Goal: Task Accomplishment & Management: Complete application form

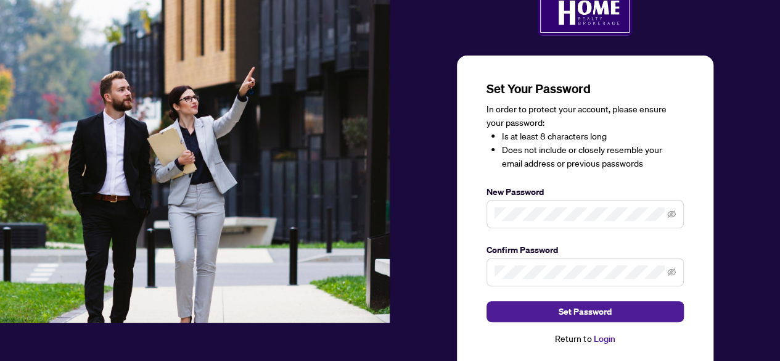
scroll to position [62, 0]
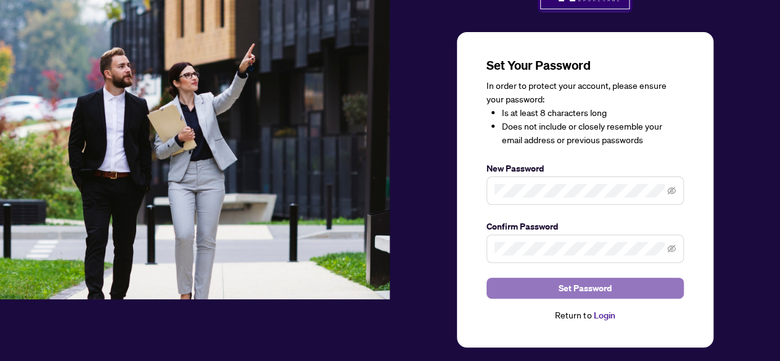
click at [594, 289] on span "Set Password" at bounding box center [585, 288] width 53 height 20
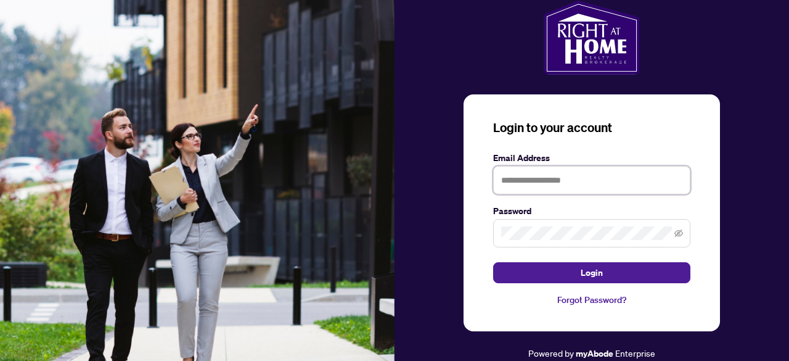
click at [536, 179] on input "text" at bounding box center [591, 180] width 197 height 28
type input "**********"
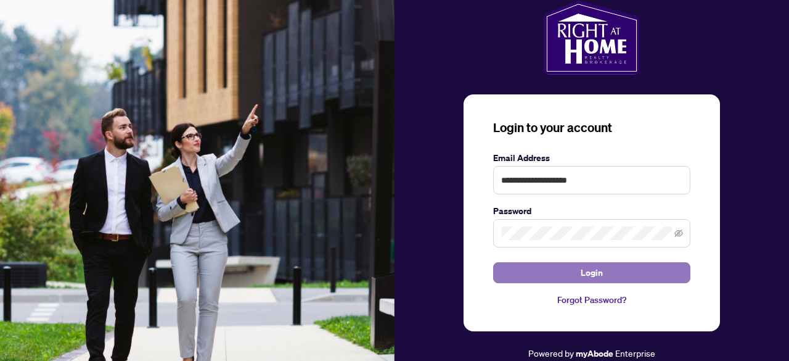
click at [602, 272] on span "Login" at bounding box center [592, 273] width 22 height 20
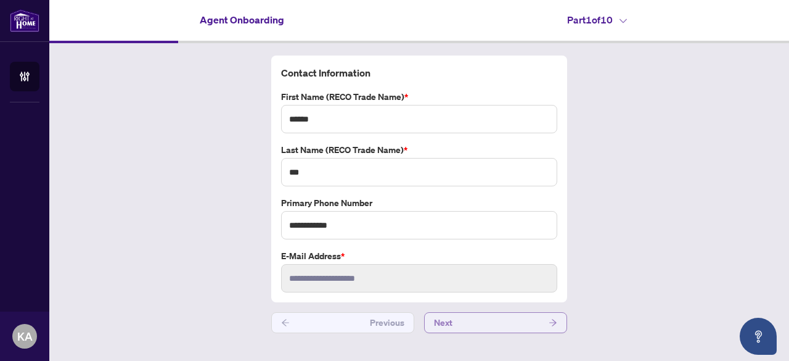
click at [501, 321] on button "Next" at bounding box center [495, 322] width 143 height 21
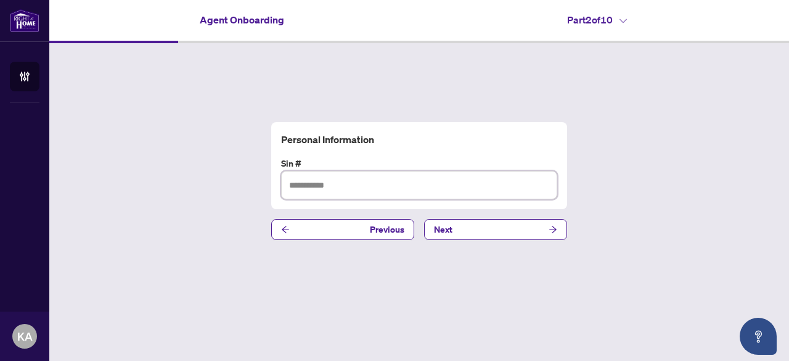
click at [343, 183] on input "text" at bounding box center [419, 185] width 276 height 28
type input "*********"
click at [497, 231] on button "Next" at bounding box center [495, 229] width 143 height 21
click at [319, 184] on input "text" at bounding box center [419, 185] width 276 height 28
type input "**********"
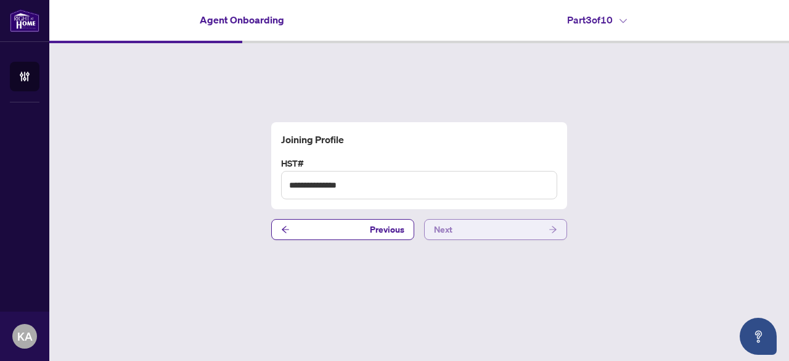
click at [492, 231] on button "Next" at bounding box center [495, 229] width 143 height 21
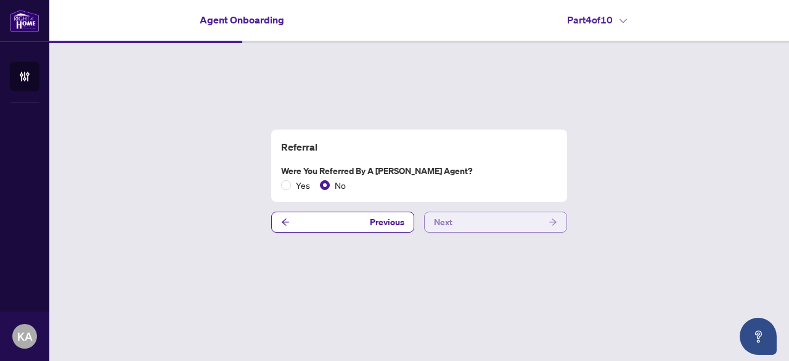
click at [478, 223] on button "Next" at bounding box center [495, 222] width 143 height 21
click at [472, 224] on button "Next" at bounding box center [495, 222] width 143 height 21
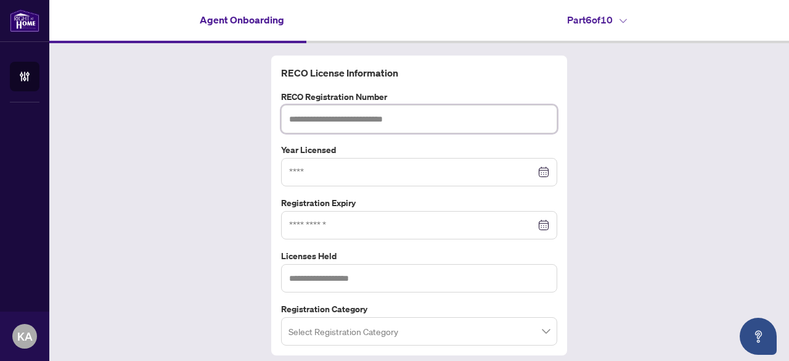
click at [342, 117] on input "text" at bounding box center [419, 119] width 276 height 28
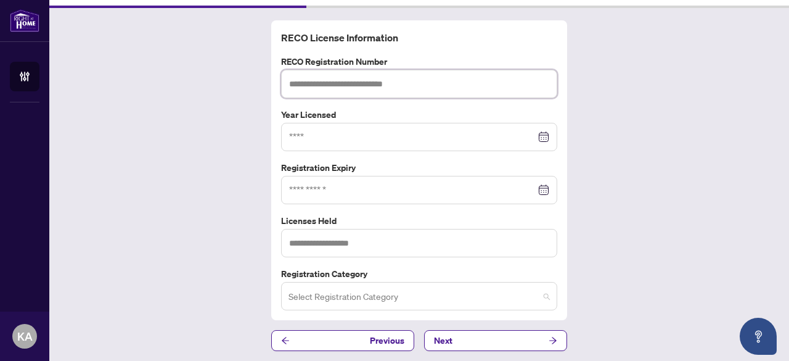
click at [540, 295] on span at bounding box center [419, 295] width 261 height 23
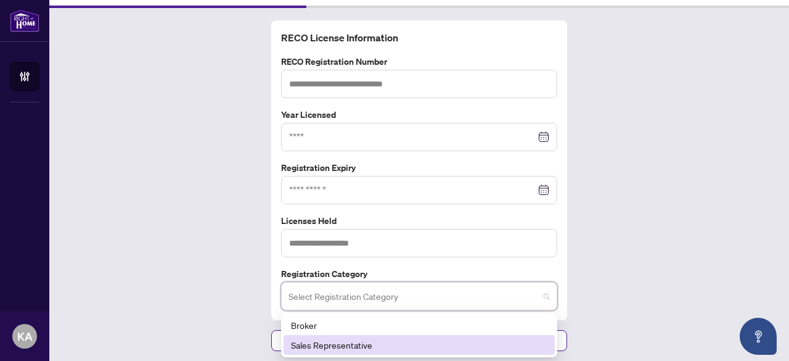
click at [491, 348] on div "Sales Representative" at bounding box center [419, 345] width 257 height 14
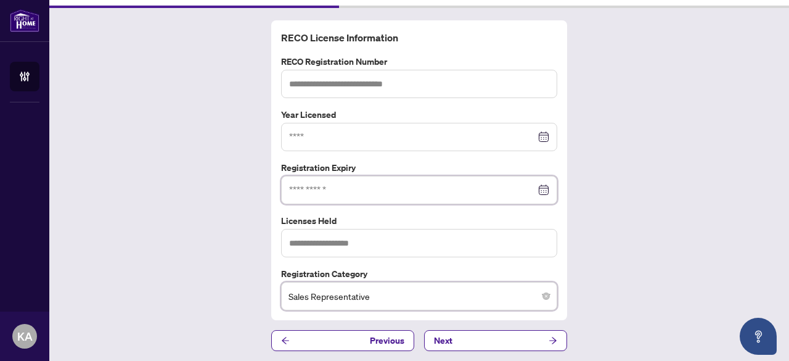
click at [315, 187] on input at bounding box center [412, 190] width 247 height 14
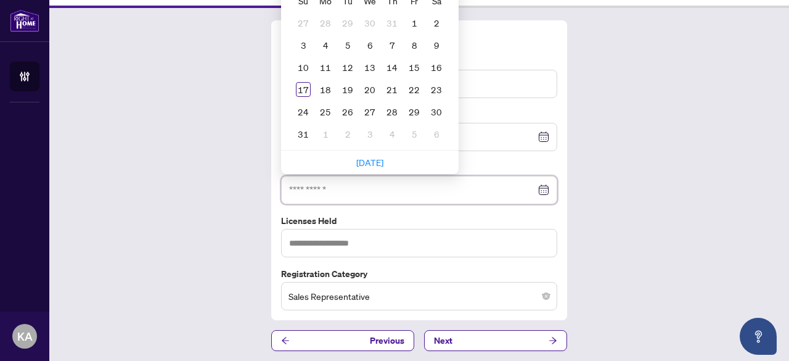
paste input "**********"
type input "**********"
click at [624, 156] on div "RECO License Information RECO Registration Number Year Licensed Registration Ex…" at bounding box center [419, 185] width 740 height 355
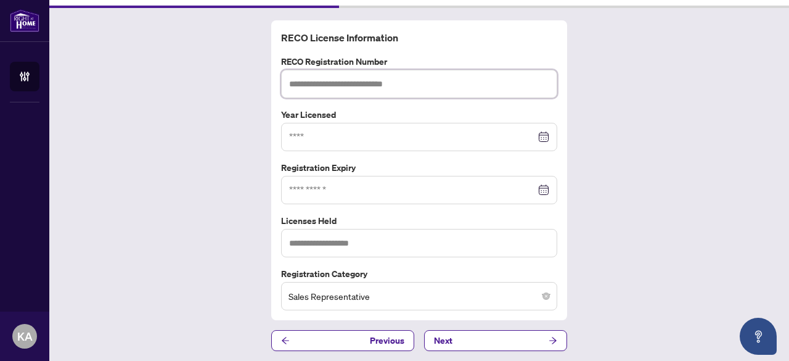
click at [375, 86] on input "text" at bounding box center [419, 84] width 276 height 28
click at [348, 81] on input "text" at bounding box center [419, 84] width 276 height 28
paste input "*******"
type input "*******"
click at [329, 135] on input at bounding box center [412, 137] width 247 height 14
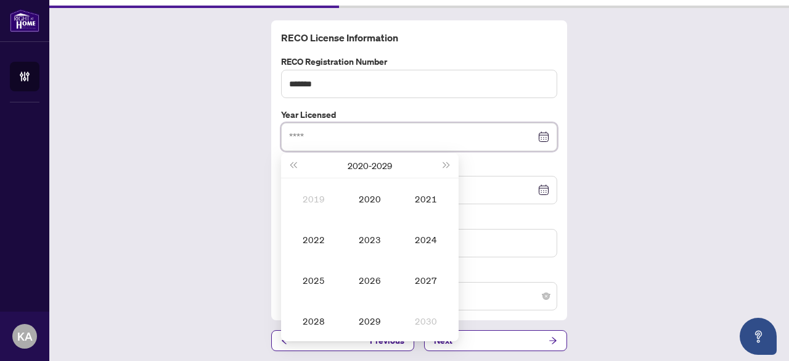
click at [329, 135] on input at bounding box center [412, 137] width 247 height 14
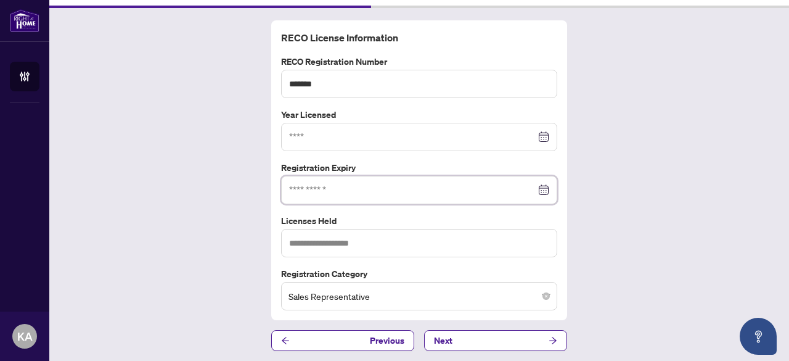
click at [479, 190] on input at bounding box center [412, 190] width 247 height 14
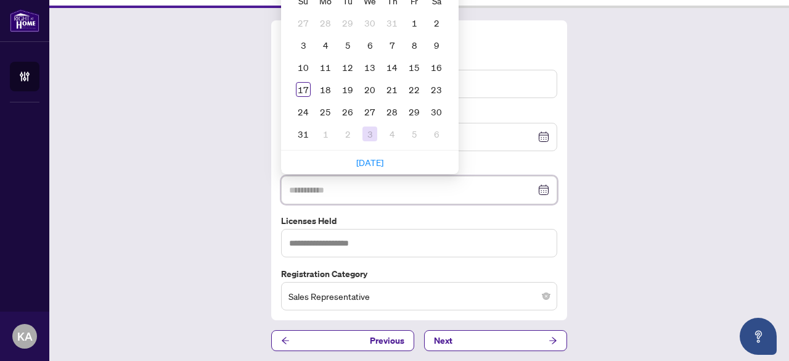
scroll to position [0, 0]
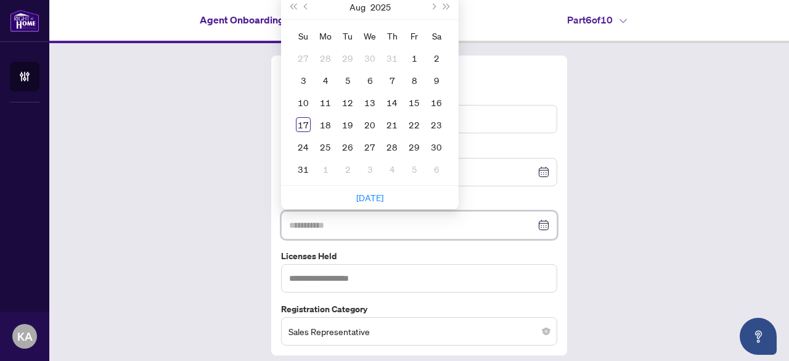
type input "**********"
click at [444, 4] on span "Next year (Control + right)" at bounding box center [447, 7] width 6 height 6
click at [430, 5] on span "Next month (PageDown)" at bounding box center [433, 7] width 6 height 6
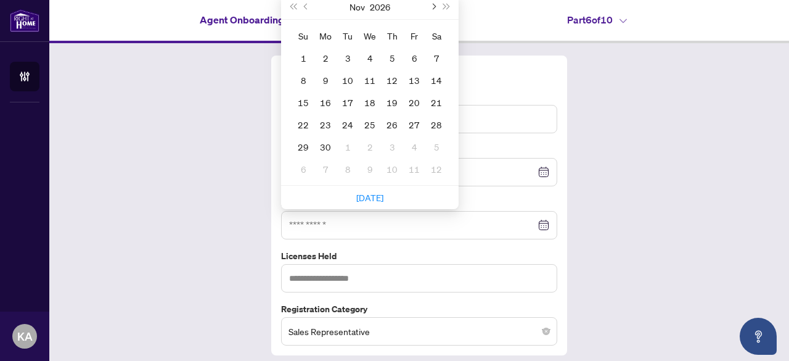
click at [430, 5] on span "Next month (PageDown)" at bounding box center [433, 7] width 6 height 6
type input "**********"
click at [363, 125] on div "23" at bounding box center [370, 124] width 15 height 15
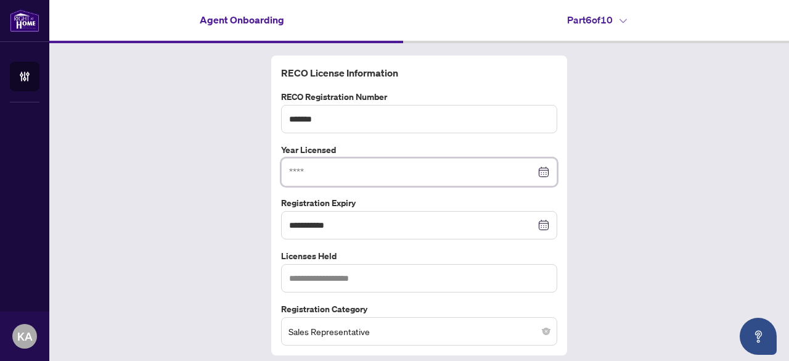
click at [321, 175] on input at bounding box center [412, 172] width 247 height 14
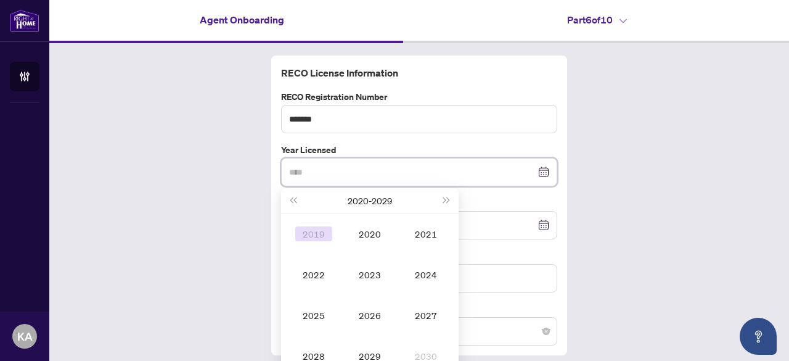
type input "****"
click at [290, 200] on span "Last year (Control + left)" at bounding box center [293, 200] width 6 height 6
click at [290, 199] on span "Last year (Control + left)" at bounding box center [293, 200] width 6 height 6
click at [444, 200] on span "Next year (Control + right)" at bounding box center [447, 200] width 6 height 6
type input "****"
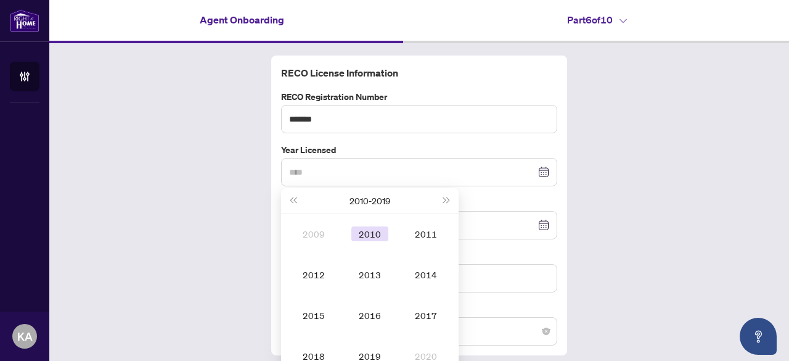
click at [363, 232] on div "2010" at bounding box center [369, 233] width 37 height 15
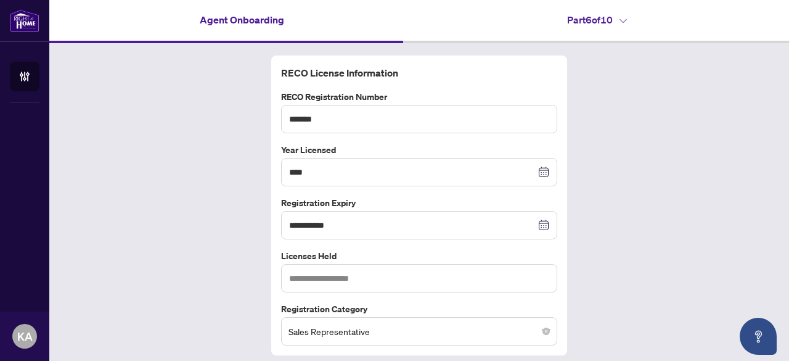
click at [597, 146] on div "**********" at bounding box center [419, 220] width 740 height 355
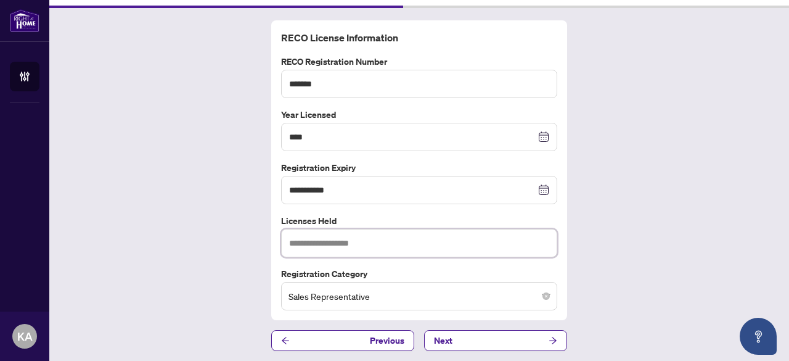
click at [395, 244] on input "text" at bounding box center [419, 243] width 276 height 28
click at [202, 214] on div "**********" at bounding box center [419, 185] width 740 height 355
click at [456, 334] on button "Next" at bounding box center [495, 340] width 143 height 21
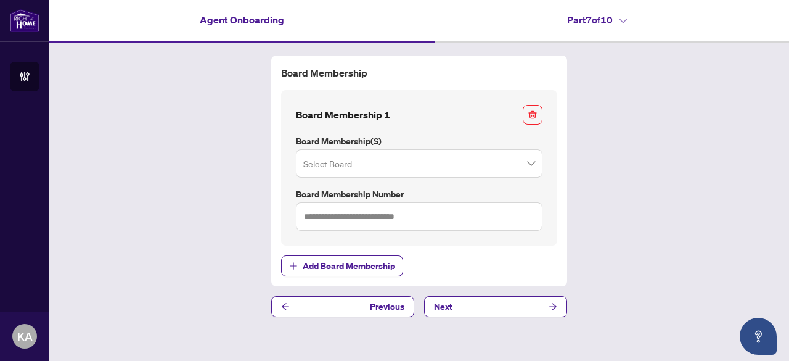
click at [528, 162] on span at bounding box center [419, 163] width 232 height 23
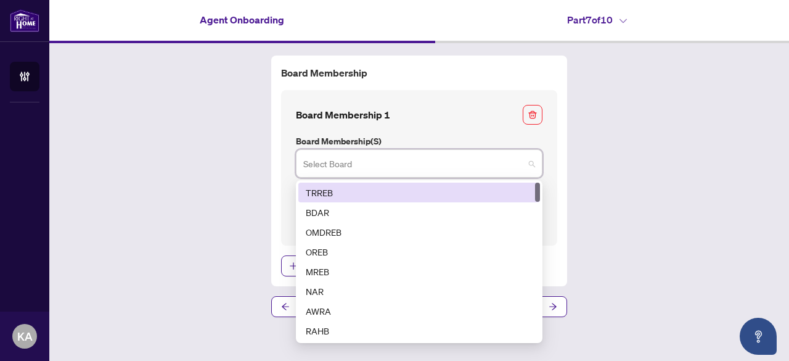
click at [491, 194] on div "TRREB" at bounding box center [419, 193] width 227 height 14
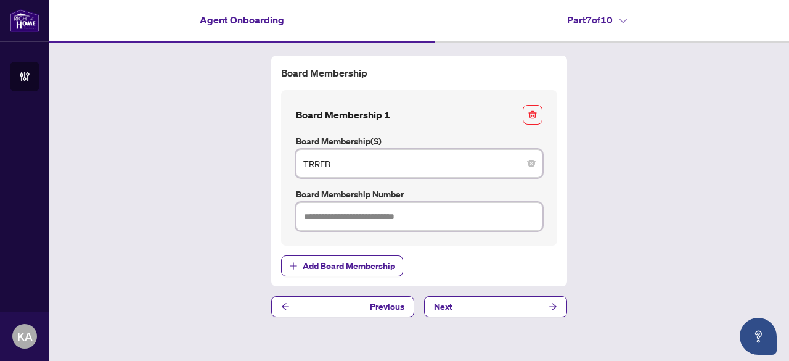
click at [501, 218] on input "text" at bounding box center [419, 216] width 247 height 28
type input "*******"
click at [652, 207] on div "Board Membership Board Membership 1 Board Membership(s) TRREB 1 2 TRREB BDAR OM…" at bounding box center [419, 186] width 740 height 286
click at [477, 308] on button "Next" at bounding box center [495, 306] width 143 height 21
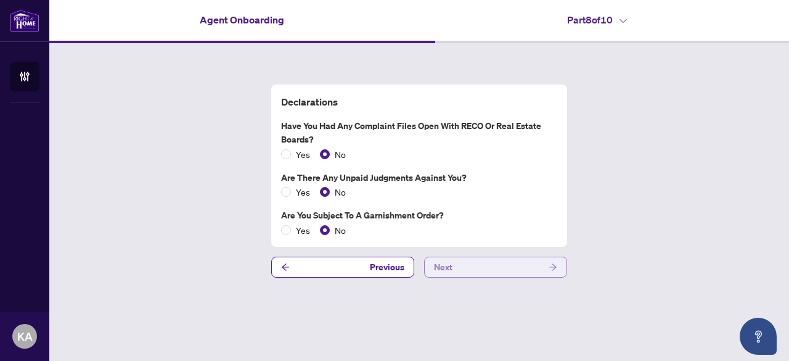
click at [491, 270] on button "Next" at bounding box center [495, 267] width 143 height 21
click at [454, 268] on button "Next" at bounding box center [495, 267] width 143 height 21
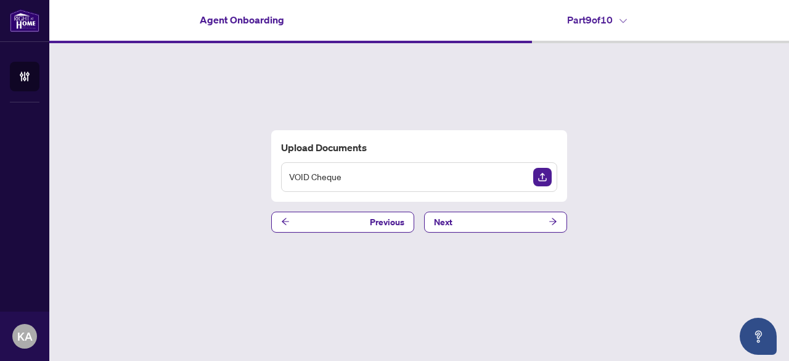
click at [543, 176] on img "Upload Document" at bounding box center [542, 177] width 18 height 18
click at [458, 222] on button "Next" at bounding box center [495, 222] width 143 height 21
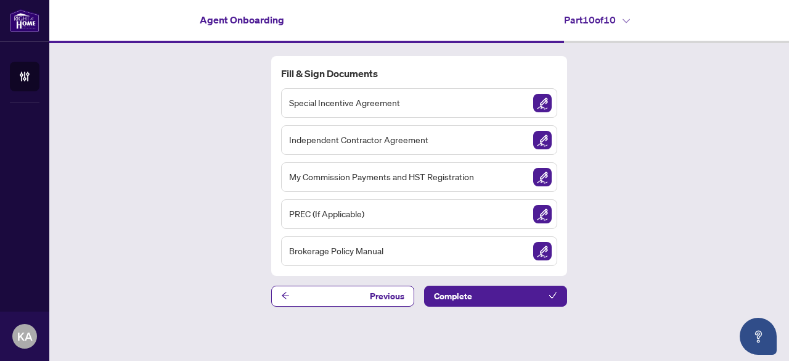
click at [448, 105] on div "Special Incentive Agreement" at bounding box center [419, 103] width 276 height 30
click at [549, 105] on img "Sign Document" at bounding box center [542, 103] width 18 height 18
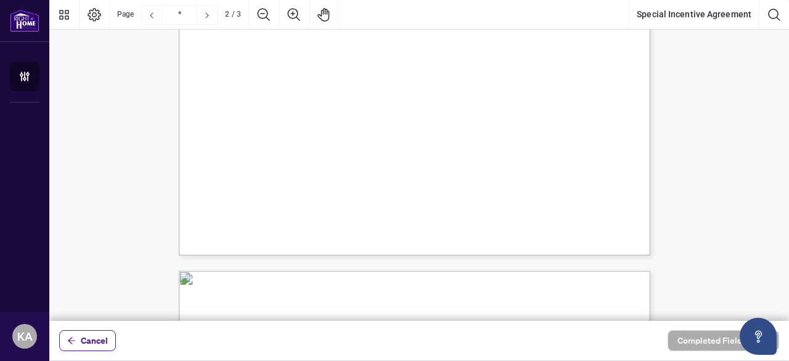
scroll to position [987, 0]
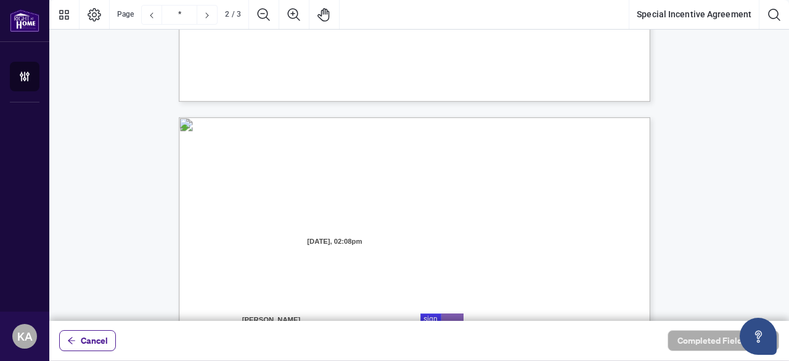
type input "*"
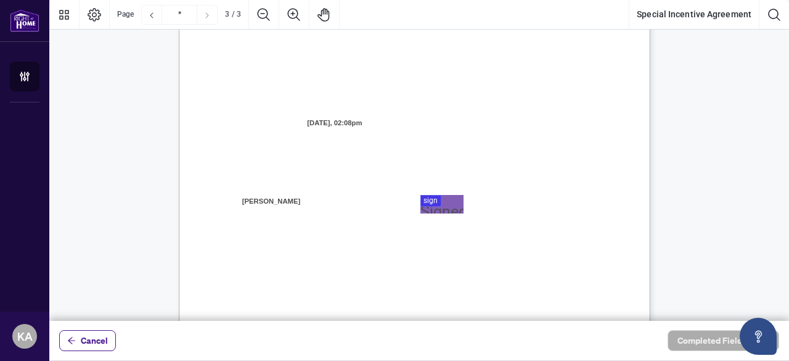
scroll to position [1357, 0]
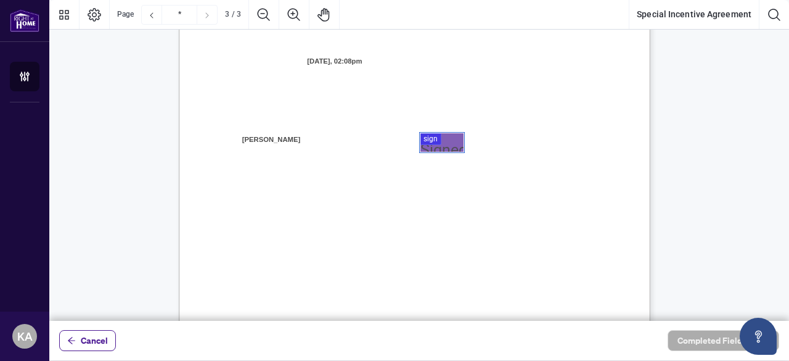
click at [432, 138] on div at bounding box center [419, 160] width 740 height 321
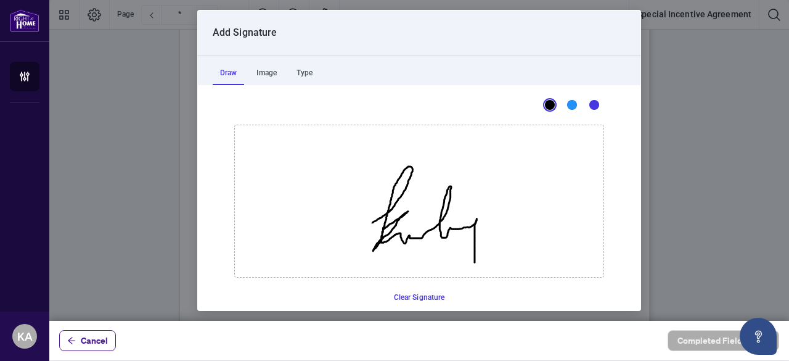
drag, startPoint x: 368, startPoint y: 221, endPoint x: 470, endPoint y: 261, distance: 109.9
click at [470, 261] on icon "Drawing canvas" at bounding box center [419, 201] width 369 height 152
drag, startPoint x: 464, startPoint y: 252, endPoint x: 551, endPoint y: 227, distance: 90.5
click at [554, 227] on icon "Drawing canvas" at bounding box center [419, 201] width 369 height 152
click at [268, 73] on div "Image" at bounding box center [266, 72] width 35 height 25
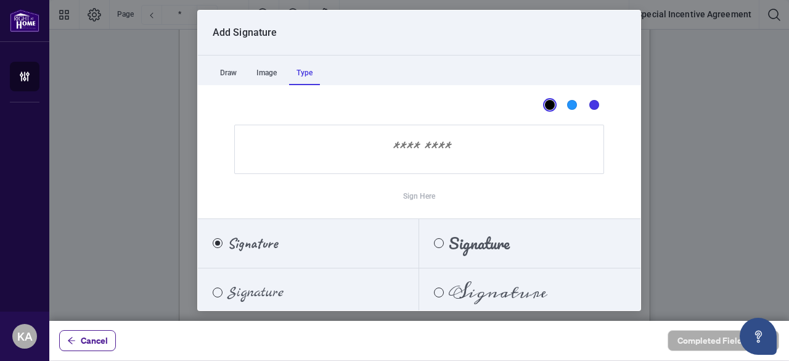
click at [307, 69] on div "Type" at bounding box center [304, 72] width 31 height 25
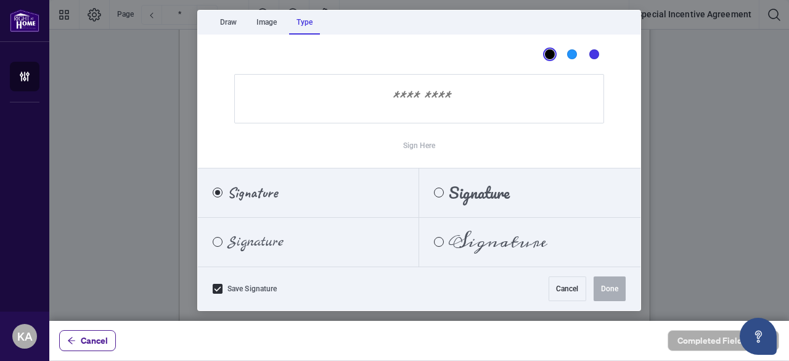
click at [401, 103] on input "Sign Here" at bounding box center [419, 98] width 370 height 49
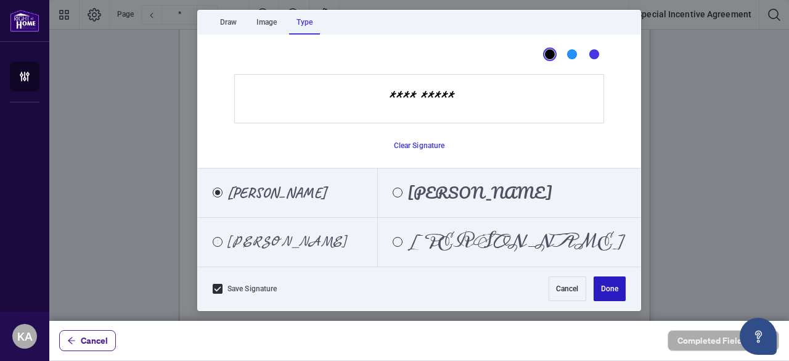
type input "**********"
click at [603, 289] on button "Done" at bounding box center [610, 288] width 32 height 25
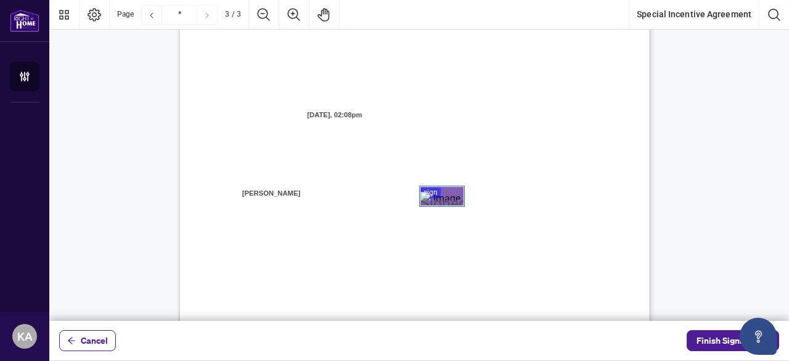
scroll to position [1295, 0]
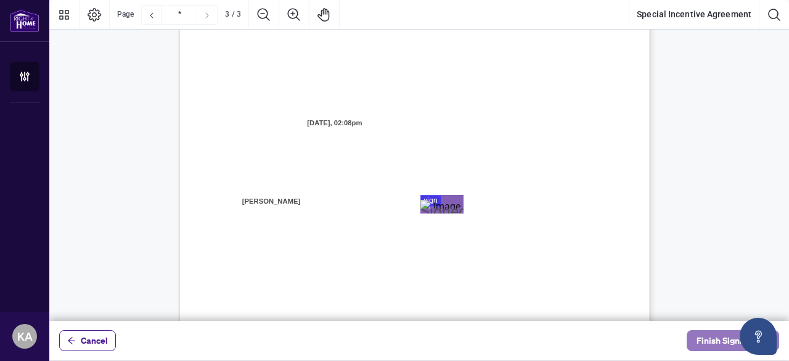
click at [712, 339] on span "Finish Signing" at bounding box center [724, 341] width 55 height 20
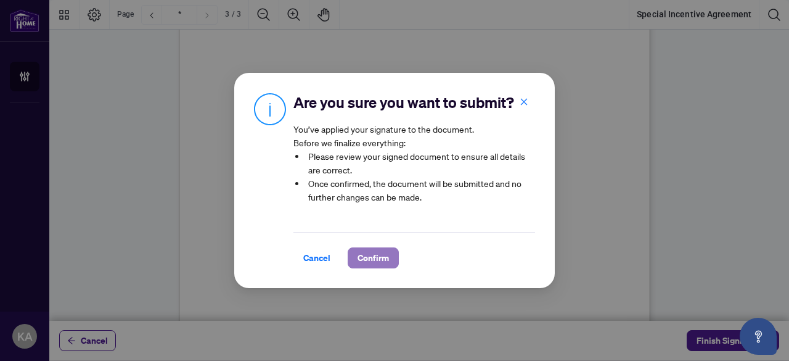
click at [372, 258] on span "Confirm" at bounding box center [373, 258] width 31 height 20
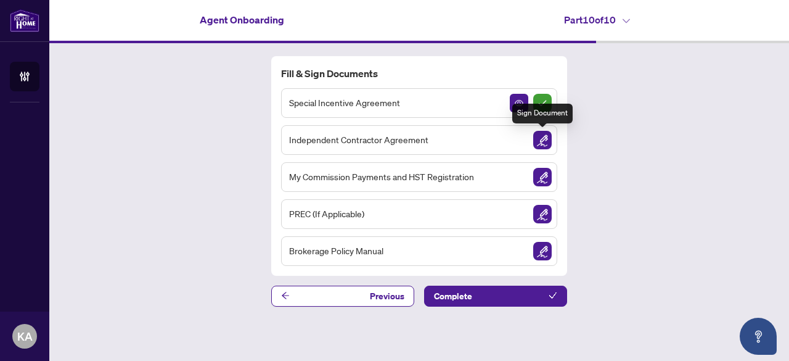
click at [546, 140] on img "Sign Document" at bounding box center [542, 140] width 18 height 18
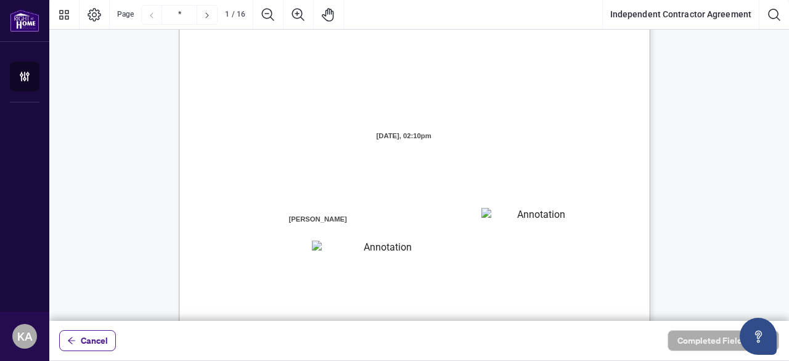
scroll to position [123, 0]
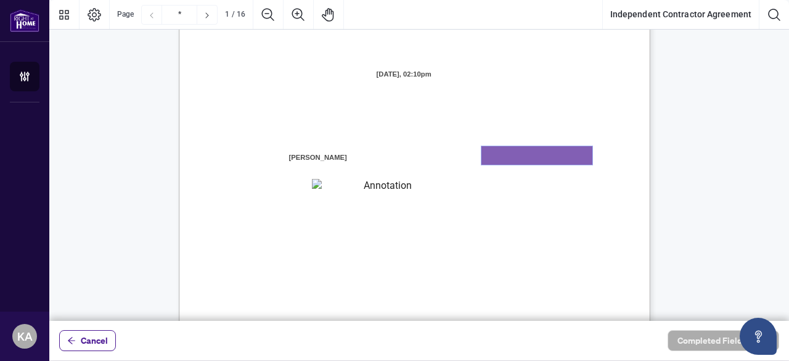
click at [519, 158] on textarea "01K2N7ZVXADQDZS13CP82GTG0Z" at bounding box center [537, 155] width 111 height 18
type textarea "******"
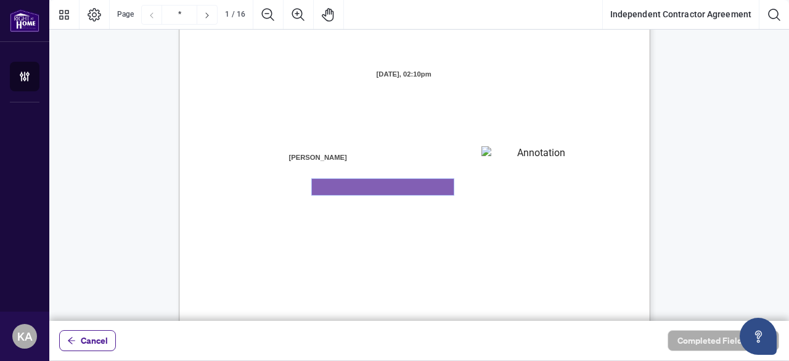
click at [383, 186] on textarea "01K2N800VRNZWEDT7GS4268ZBH" at bounding box center [383, 187] width 142 height 16
type textarea "**********"
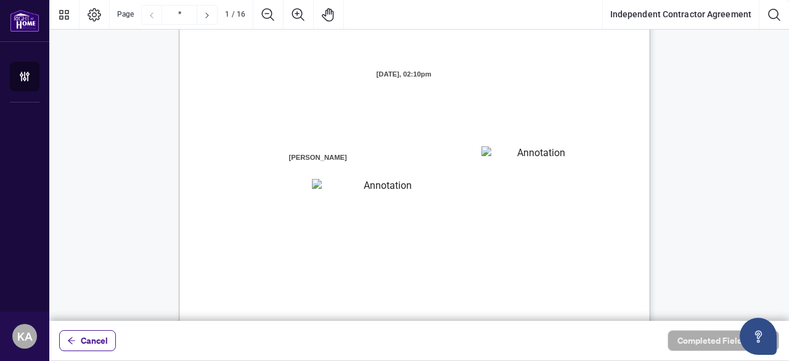
click at [630, 207] on div "INDEPENDENT CONTRACTOR AGREEMENT THIS AGREEMENT is made as of (the “Effective D…" at bounding box center [474, 300] width 590 height 763
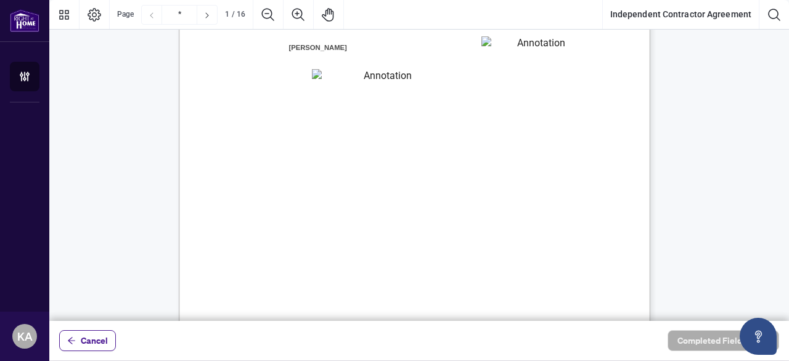
scroll to position [247, 0]
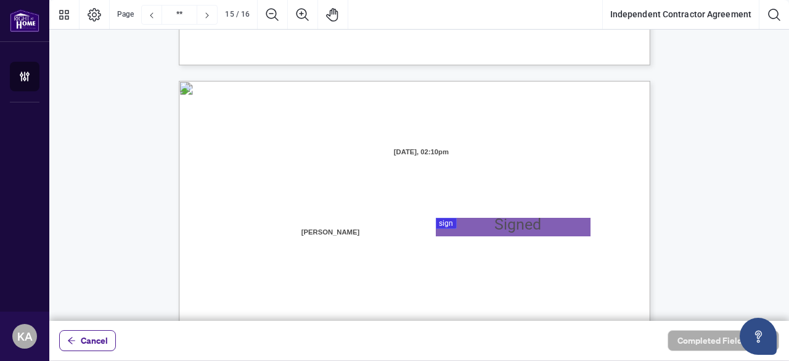
type input "**"
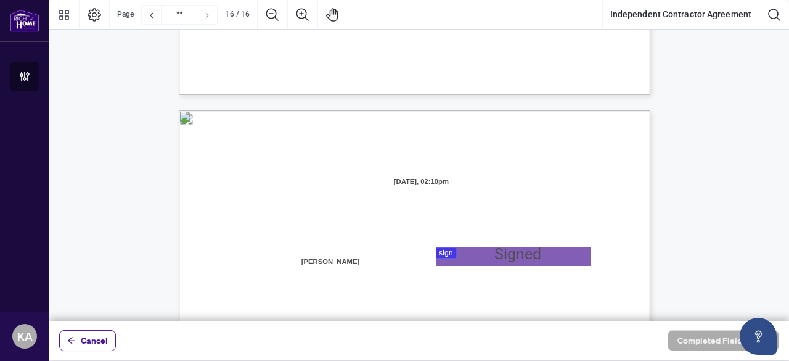
scroll to position [9435, 0]
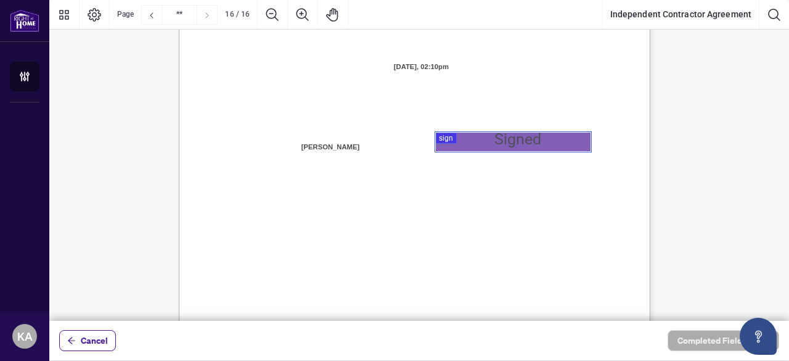
click at [448, 139] on div at bounding box center [419, 160] width 740 height 321
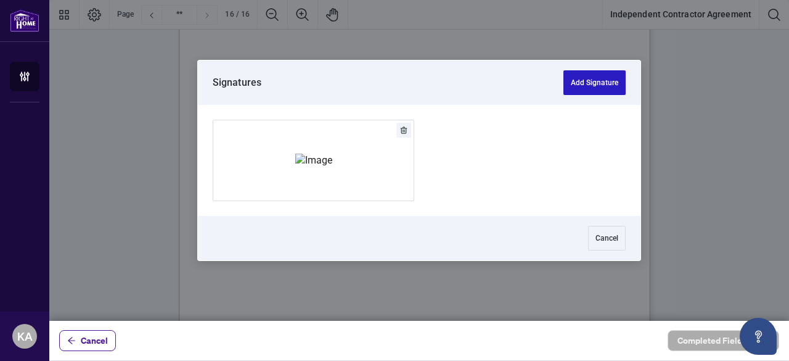
click at [592, 78] on button "Add Signature" at bounding box center [595, 82] width 62 height 25
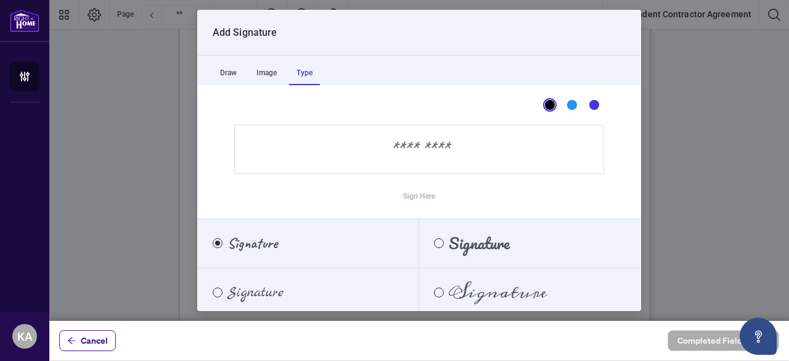
click at [316, 72] on div "Type" at bounding box center [304, 72] width 31 height 25
click at [384, 156] on input "Sign Here" at bounding box center [419, 149] width 370 height 49
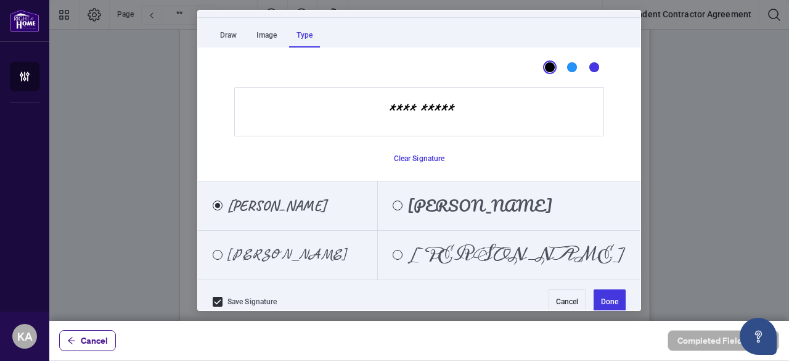
scroll to position [51, 0]
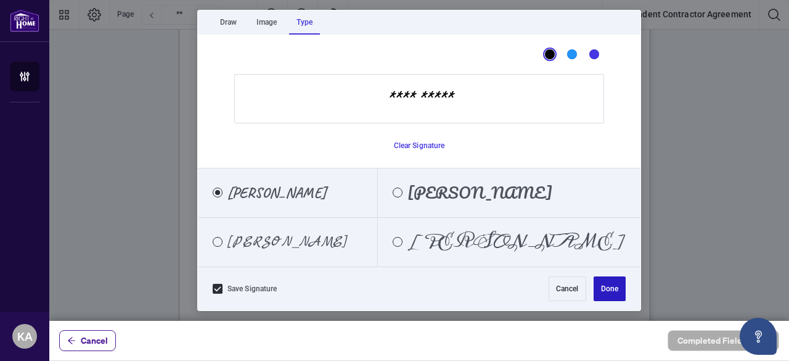
type input "**********"
click at [606, 289] on button "Done" at bounding box center [610, 288] width 32 height 25
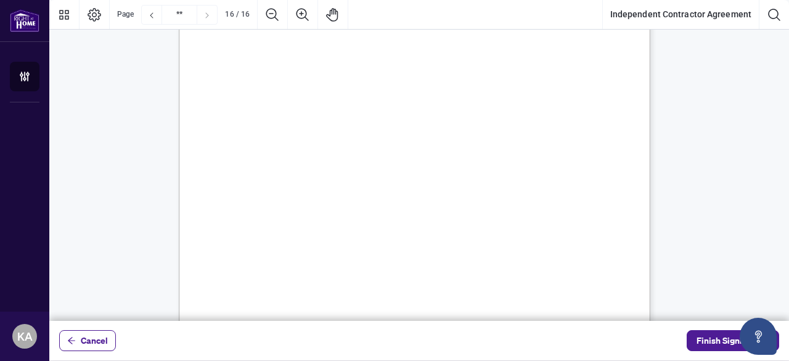
scroll to position [9732, 0]
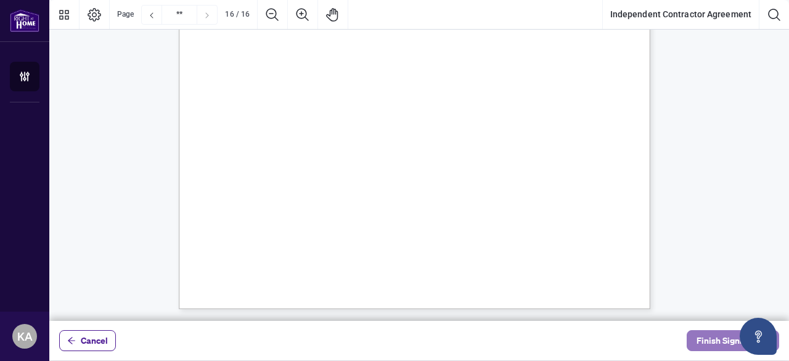
click at [703, 339] on span "Finish Signing" at bounding box center [724, 341] width 55 height 20
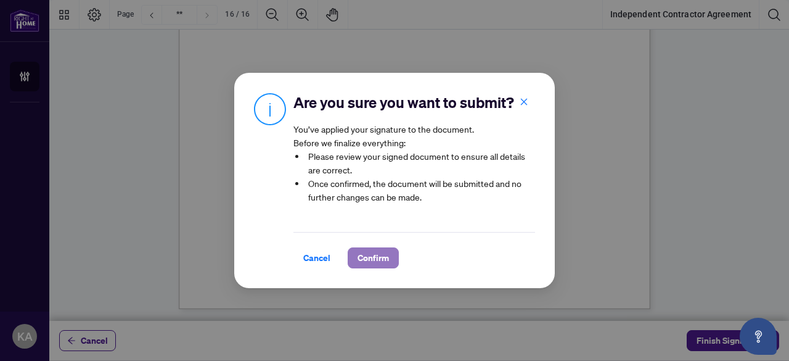
click at [383, 258] on span "Confirm" at bounding box center [373, 258] width 31 height 20
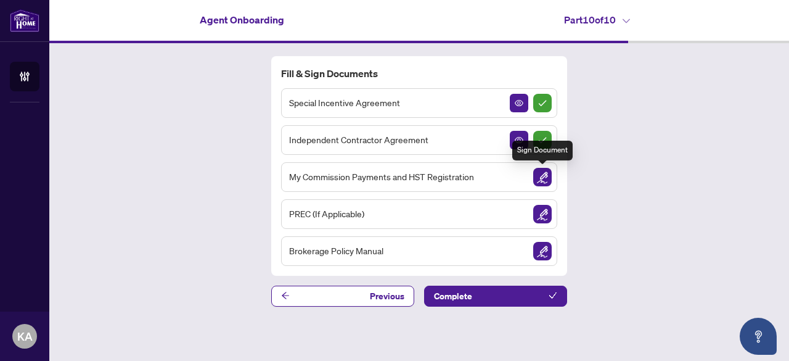
click at [543, 177] on img "Sign Document" at bounding box center [542, 177] width 18 height 18
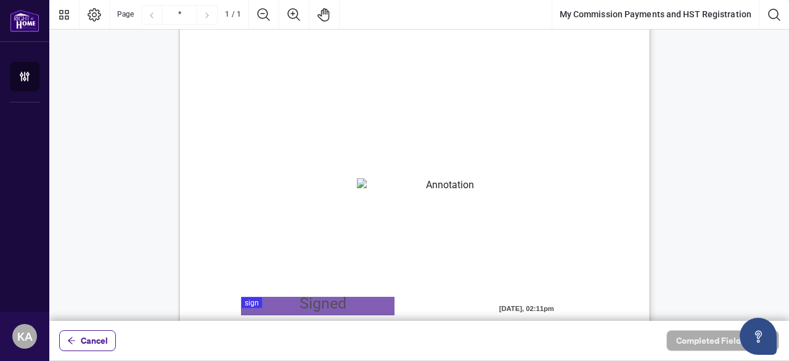
scroll to position [62, 0]
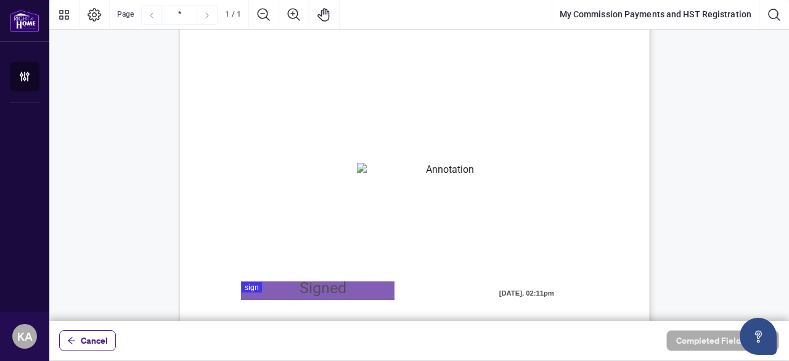
click at [385, 172] on textarea "01K2N82W0617PR3KA8X9DYAB9F" at bounding box center [445, 172] width 177 height 18
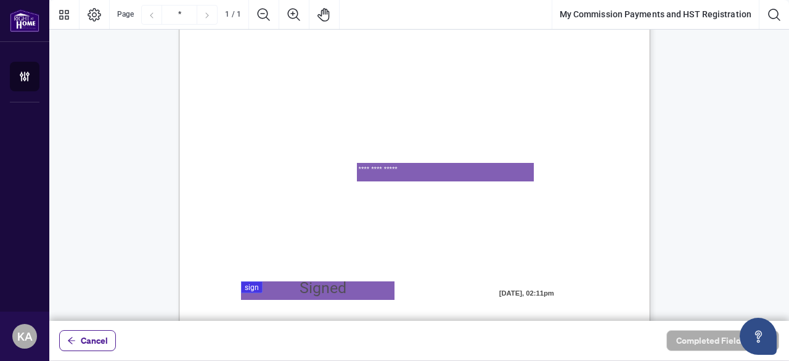
type textarea "**********"
click at [537, 193] on span "This number is valid, has been duly assigned to me and is the H.S.T. Registrati…" at bounding box center [385, 195] width 303 height 11
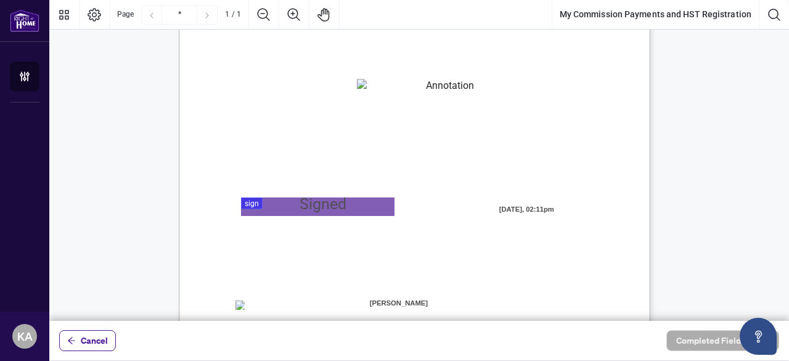
scroll to position [185, 0]
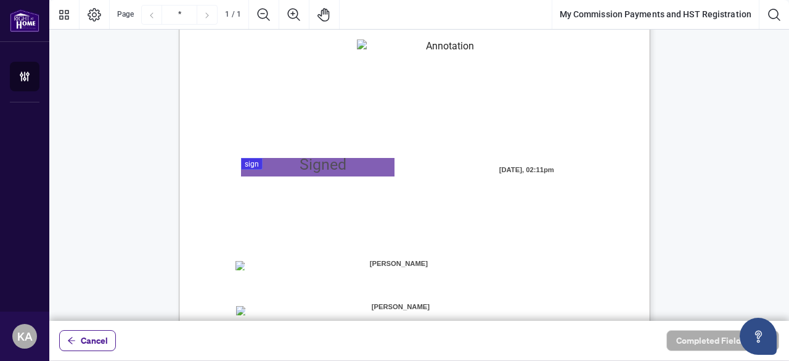
click at [255, 161] on div at bounding box center [419, 160] width 740 height 321
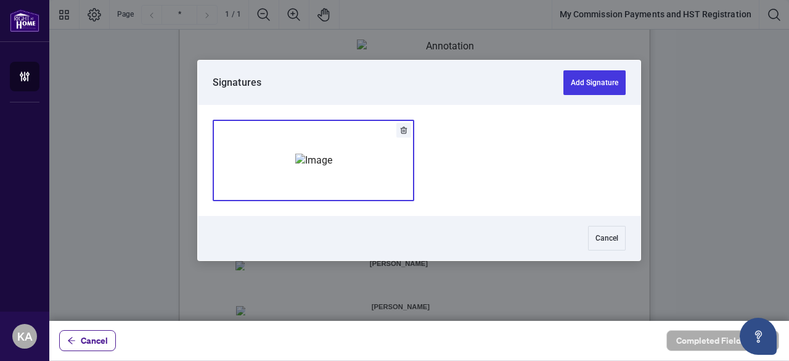
click at [332, 165] on img "Add Signature" at bounding box center [313, 161] width 37 height 14
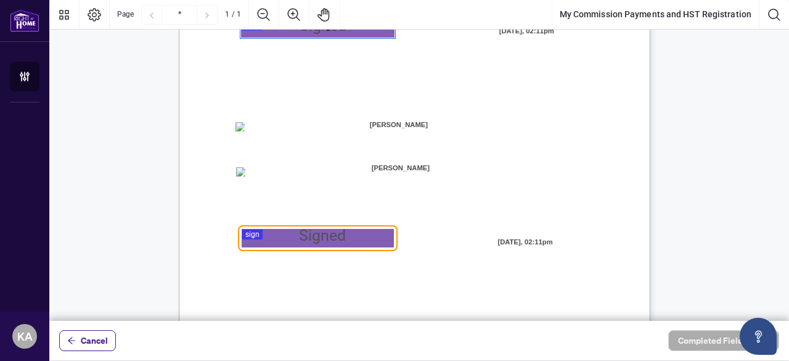
scroll to position [343, 0]
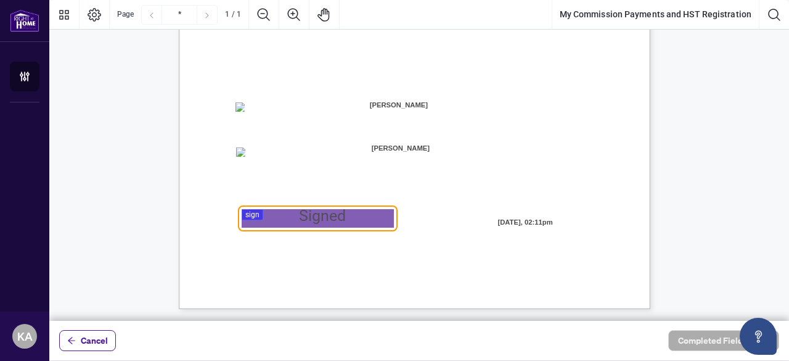
click at [286, 213] on div at bounding box center [419, 160] width 740 height 321
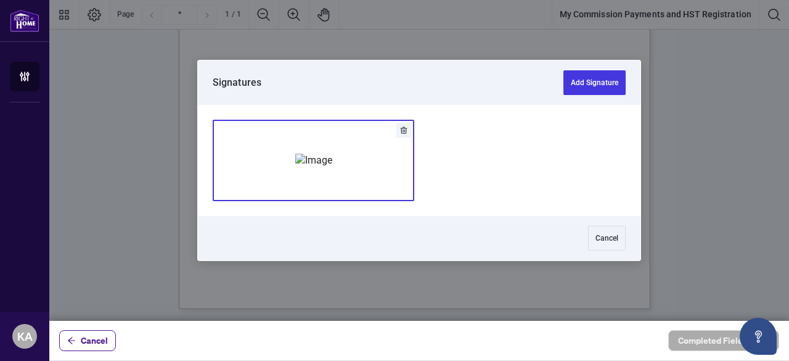
click at [295, 154] on img "Add Signature" at bounding box center [313, 161] width 37 height 14
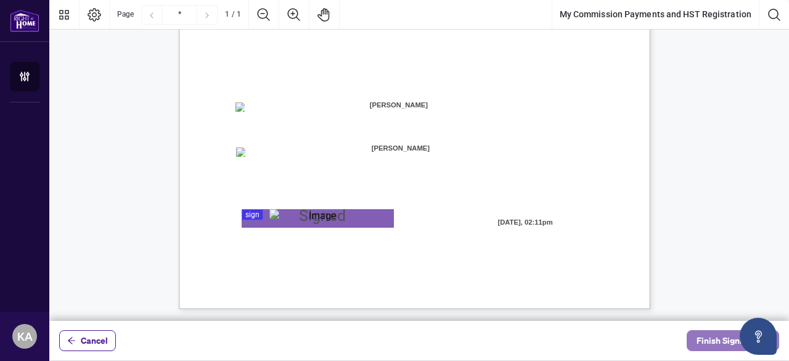
click at [711, 340] on span "Finish Signing" at bounding box center [724, 341] width 55 height 20
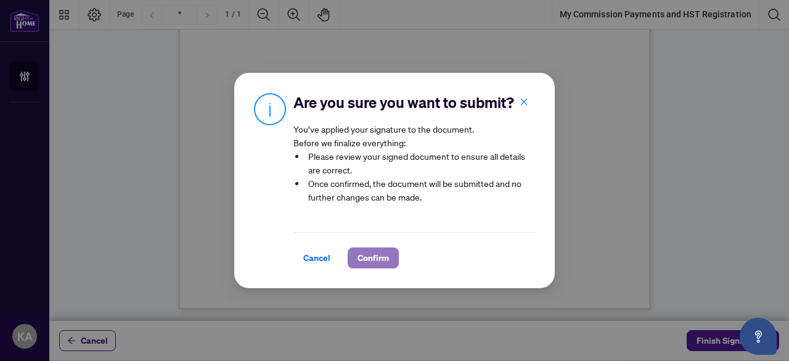
click at [379, 257] on span "Confirm" at bounding box center [373, 258] width 31 height 20
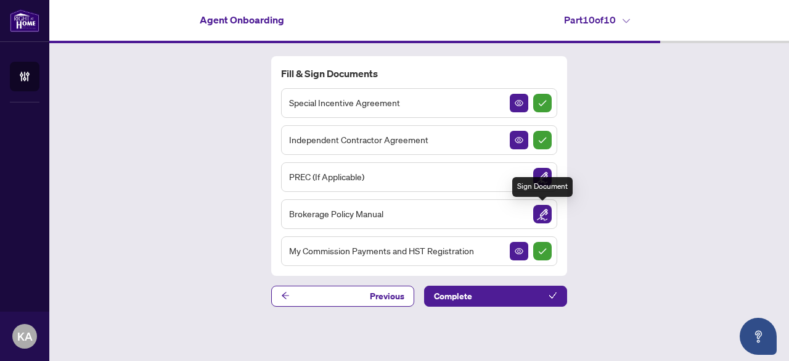
click at [548, 212] on img "Sign Document" at bounding box center [542, 214] width 18 height 18
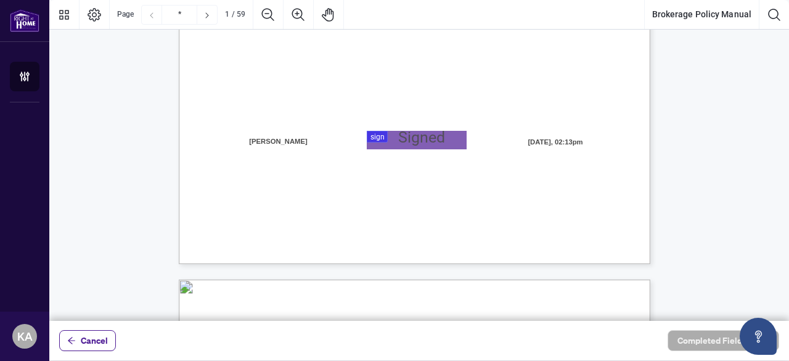
scroll to position [370, 0]
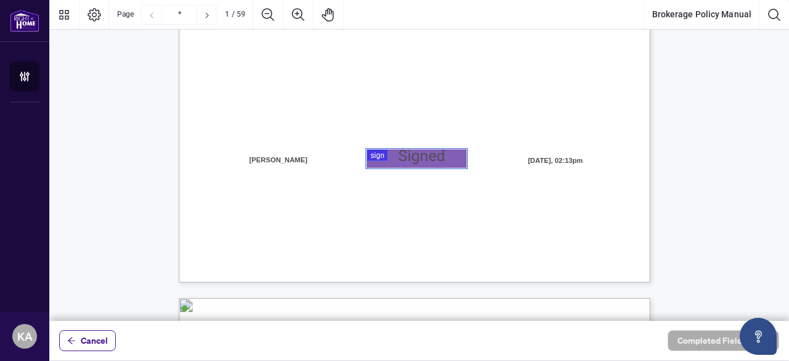
click at [380, 155] on div at bounding box center [419, 160] width 740 height 321
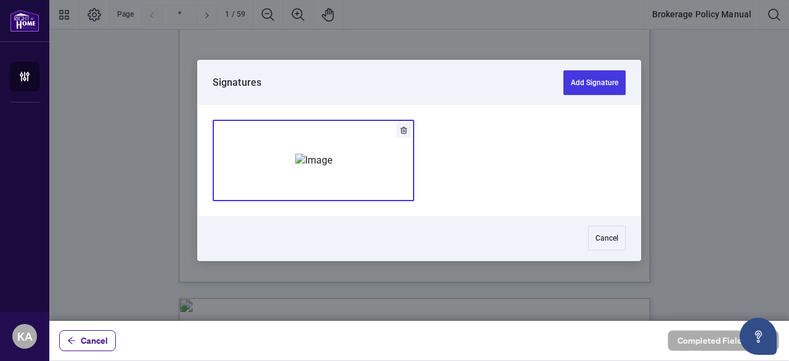
click at [302, 167] on img "Add Signature" at bounding box center [313, 161] width 37 height 14
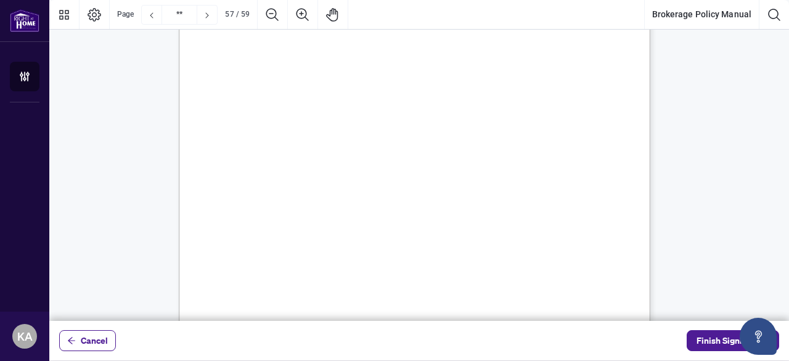
scroll to position [35149, 0]
type input "**"
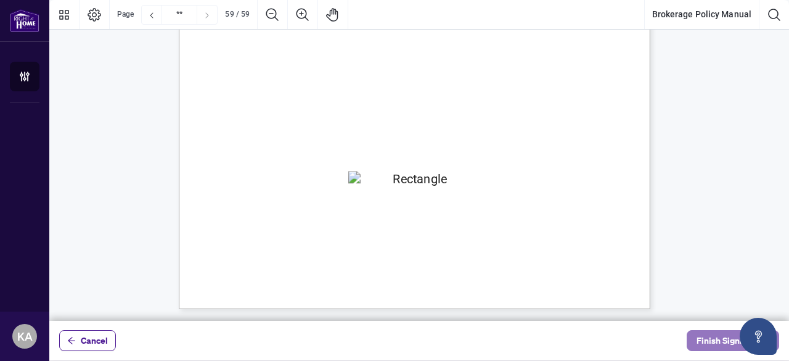
click at [715, 341] on span "Finish Signing" at bounding box center [724, 341] width 55 height 20
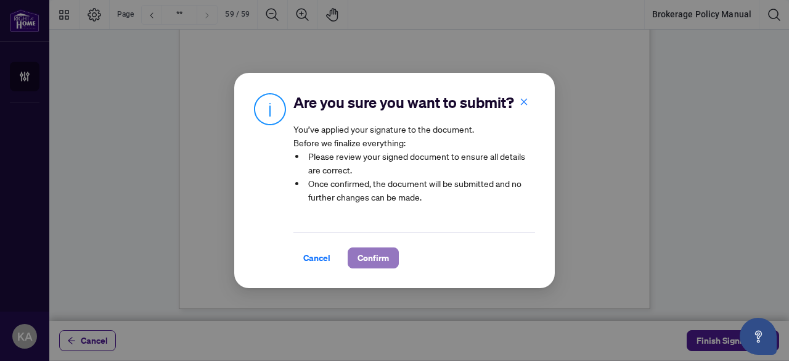
click at [383, 257] on span "Confirm" at bounding box center [373, 258] width 31 height 20
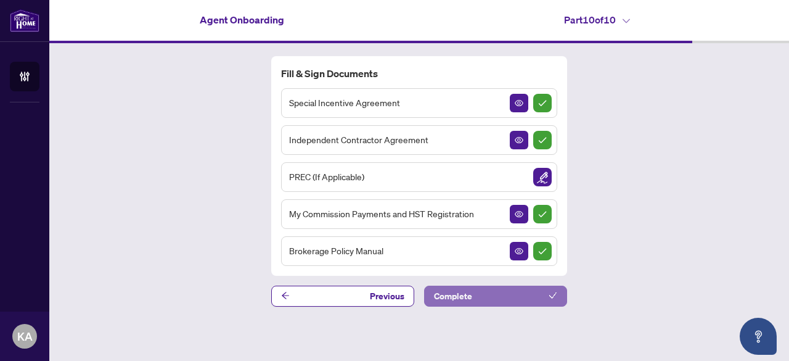
click at [477, 294] on button "Complete" at bounding box center [495, 296] width 143 height 21
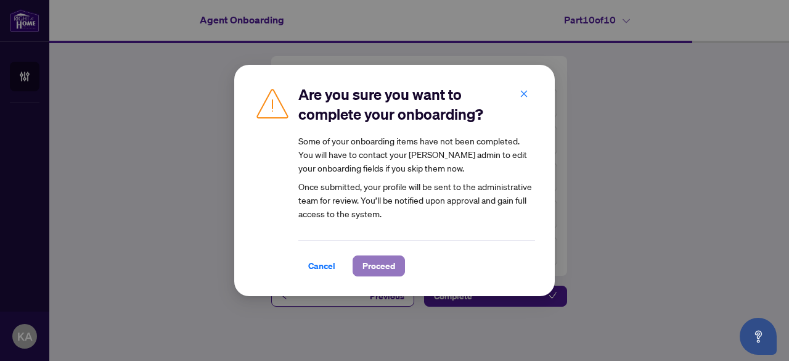
click at [379, 266] on span "Proceed" at bounding box center [379, 266] width 33 height 20
